Goal: Task Accomplishment & Management: Manage account settings

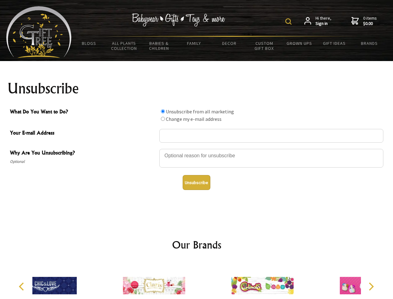
click at [289, 21] on img at bounding box center [288, 21] width 6 height 6
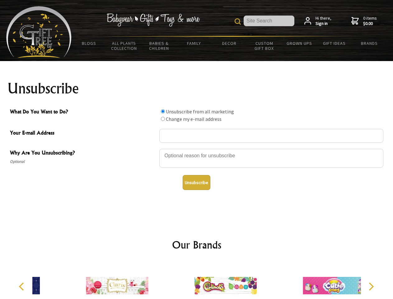
click at [197, 148] on div at bounding box center [271, 159] width 224 height 22
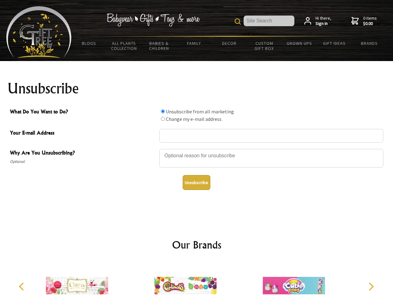
click at [163, 111] on input "What Do You Want to Do?" at bounding box center [163, 111] width 4 height 4
click at [163, 119] on input "What Do You Want to Do?" at bounding box center [163, 119] width 4 height 4
radio input "true"
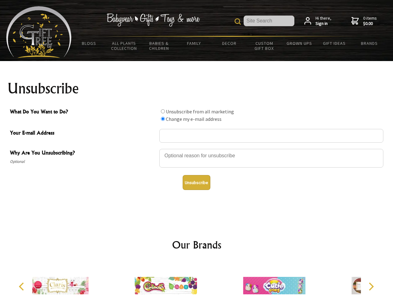
click at [196, 182] on button "Unsubscribe" at bounding box center [197, 182] width 28 height 15
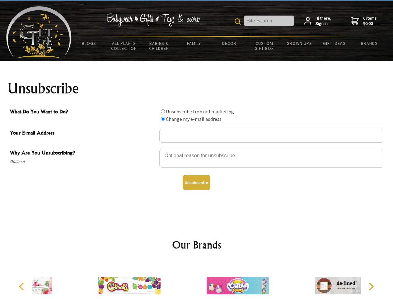
click at [207, 280] on img at bounding box center [238, 285] width 62 height 47
click at [22, 286] on icon "Previous" at bounding box center [22, 286] width 8 height 8
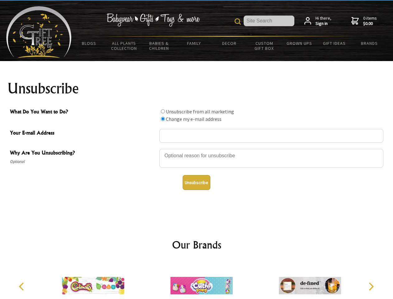
click at [371, 286] on icon "Next" at bounding box center [371, 286] width 8 height 8
